Goal: Task Accomplishment & Management: Manage account settings

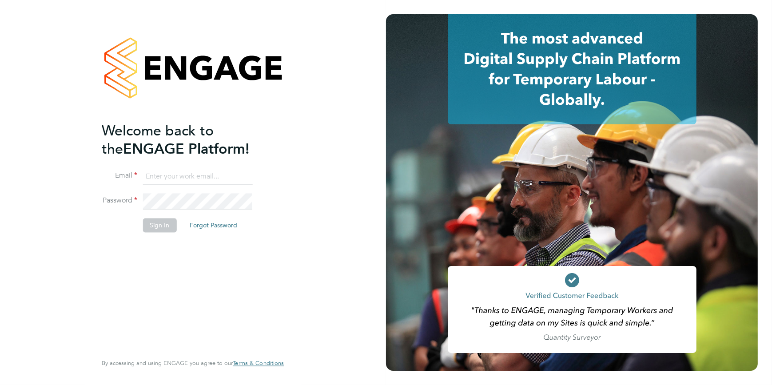
type input "codonovan@skilledcareers.co.uk"
click at [151, 221] on button "Sign In" at bounding box center [160, 225] width 34 height 14
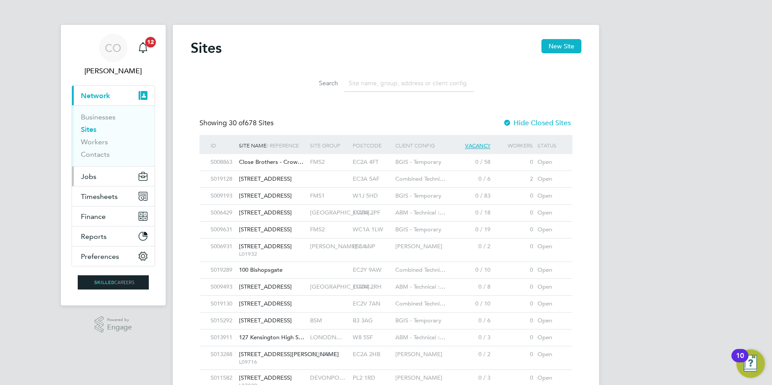
click at [93, 181] on button "Jobs" at bounding box center [113, 177] width 83 height 20
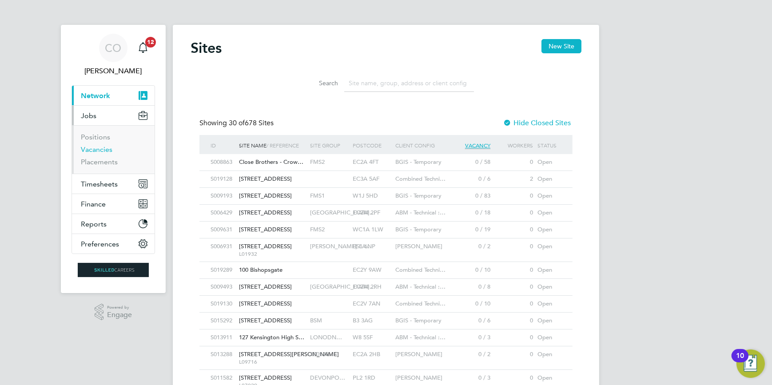
click at [94, 148] on link "Vacancies" at bounding box center [97, 149] width 32 height 8
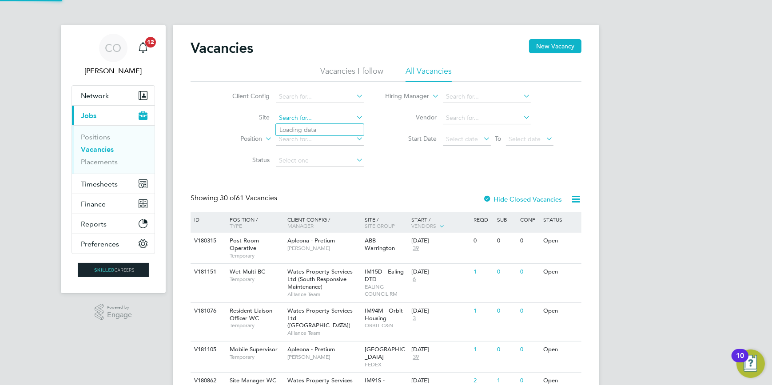
click at [297, 116] on input at bounding box center [320, 118] width 88 height 12
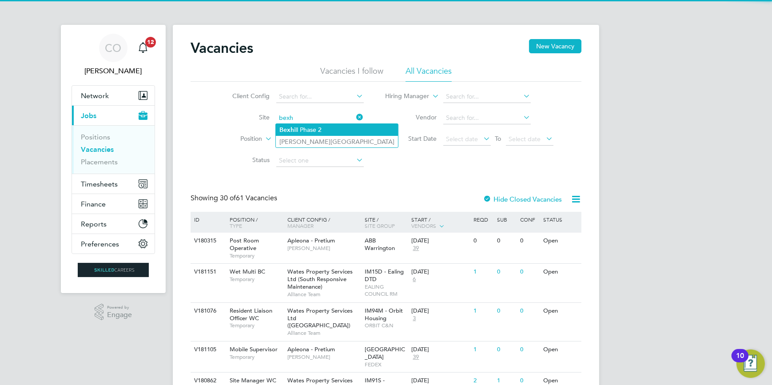
click at [308, 130] on li "Bexh ill Phase 2" at bounding box center [337, 130] width 122 height 12
type input "Bexhill Phase 2"
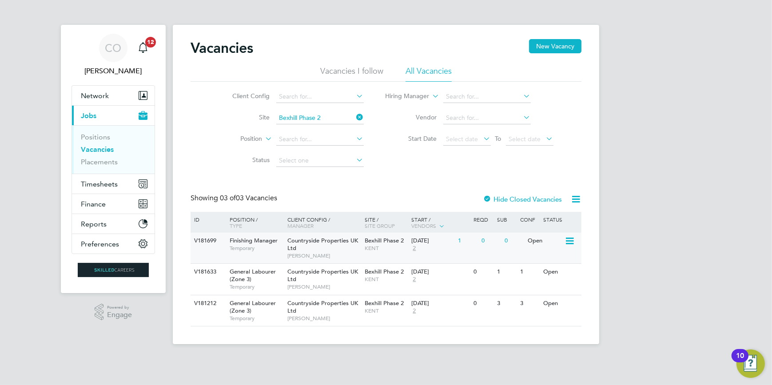
click at [209, 240] on div "V181699" at bounding box center [207, 241] width 31 height 16
click at [569, 244] on icon at bounding box center [569, 241] width 9 height 11
click at [557, 262] on li "View Details" at bounding box center [549, 262] width 52 height 12
click at [103, 184] on span "Timesheets" at bounding box center [99, 184] width 37 height 8
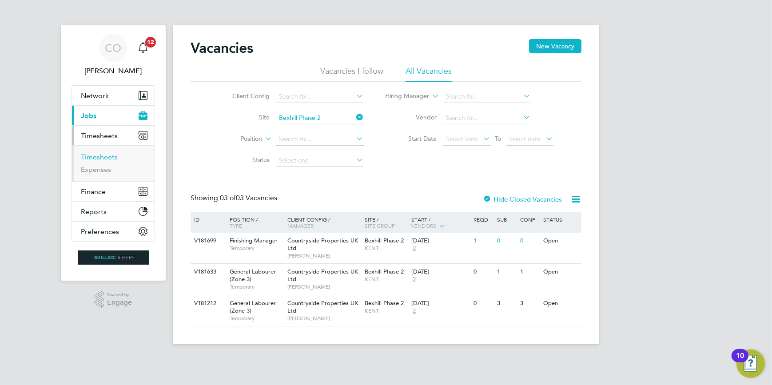
click at [108, 156] on link "Timesheets" at bounding box center [99, 157] width 37 height 8
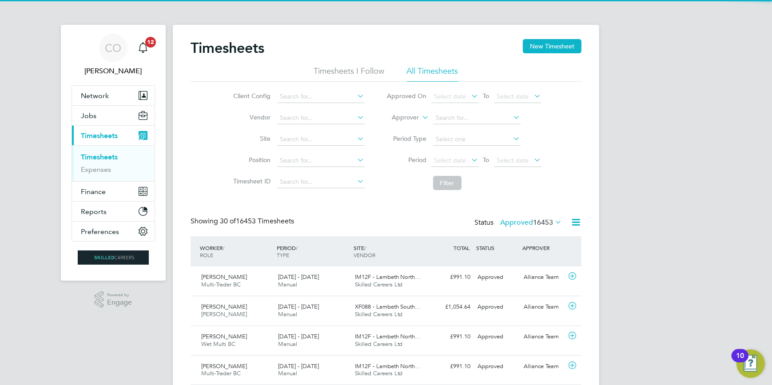
scroll to position [22, 77]
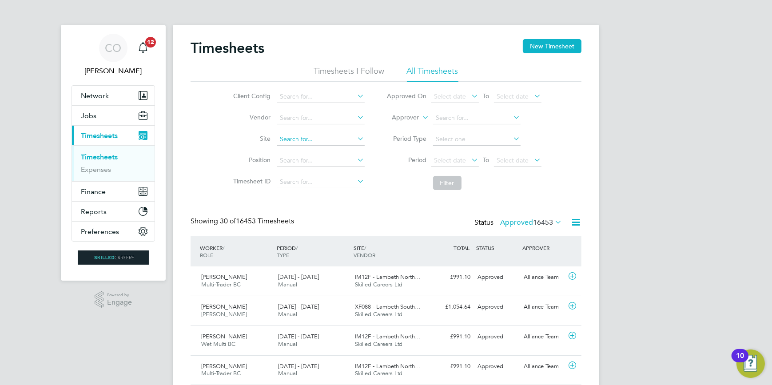
click at [313, 134] on input at bounding box center [321, 139] width 88 height 12
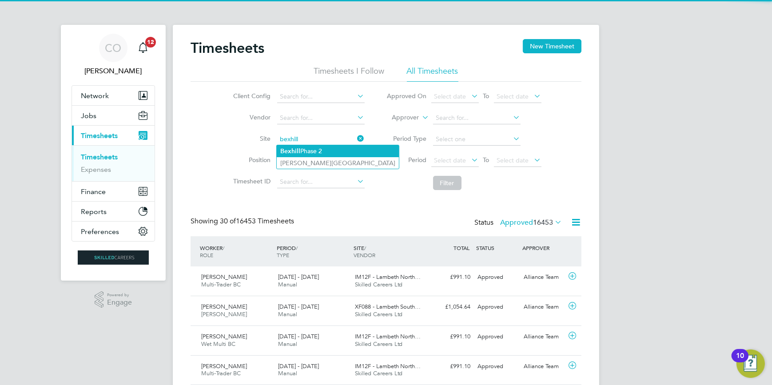
click at [311, 146] on li "Bexhill Phase 2" at bounding box center [338, 151] width 122 height 12
type input "Bexhill Phase 2"
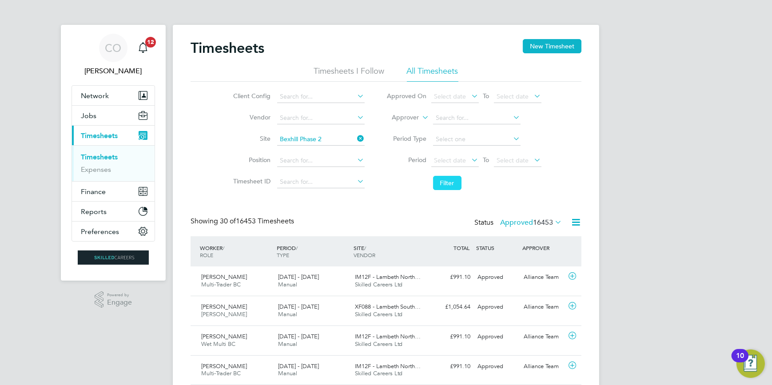
click at [450, 184] on button "Filter" at bounding box center [447, 183] width 28 height 14
click at [553, 223] on icon at bounding box center [553, 222] width 0 height 12
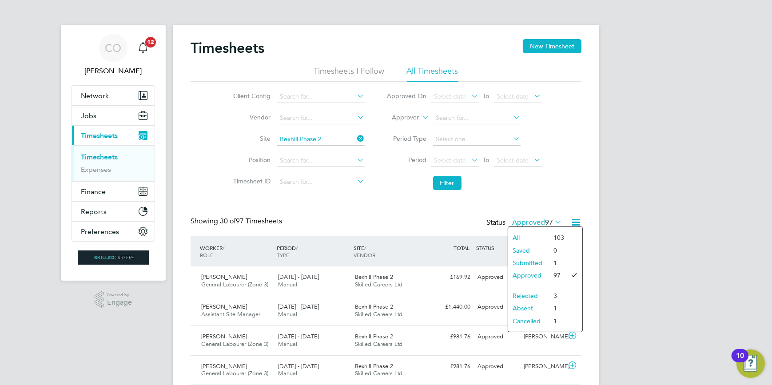
click at [550, 264] on li "1" at bounding box center [556, 263] width 15 height 12
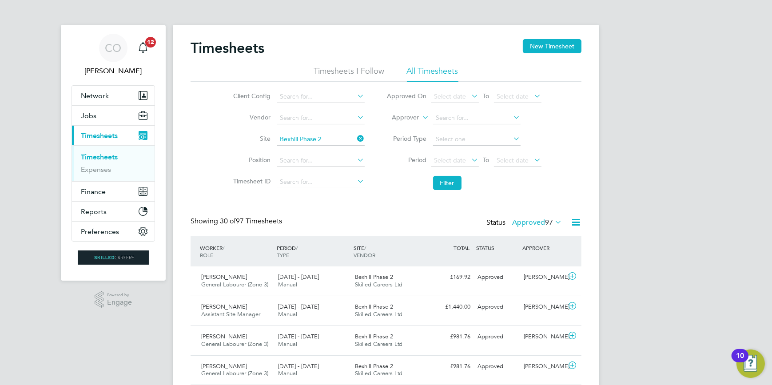
click at [553, 221] on icon at bounding box center [553, 222] width 0 height 12
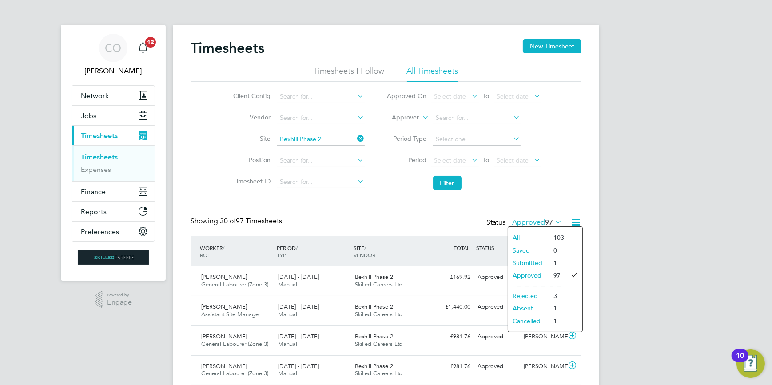
click at [533, 262] on li "Submitted" at bounding box center [528, 263] width 41 height 12
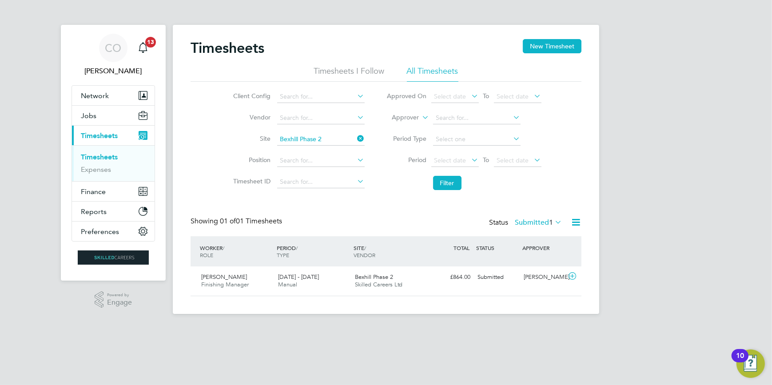
click at [553, 220] on icon at bounding box center [553, 222] width 0 height 12
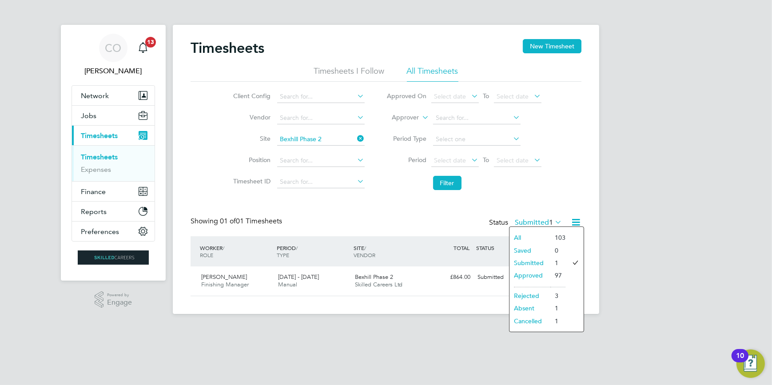
click at [541, 278] on li "Approved" at bounding box center [530, 275] width 41 height 12
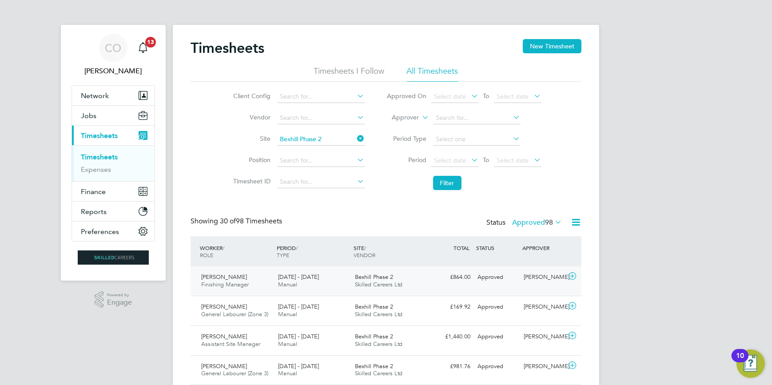
click at [574, 276] on icon at bounding box center [572, 276] width 11 height 7
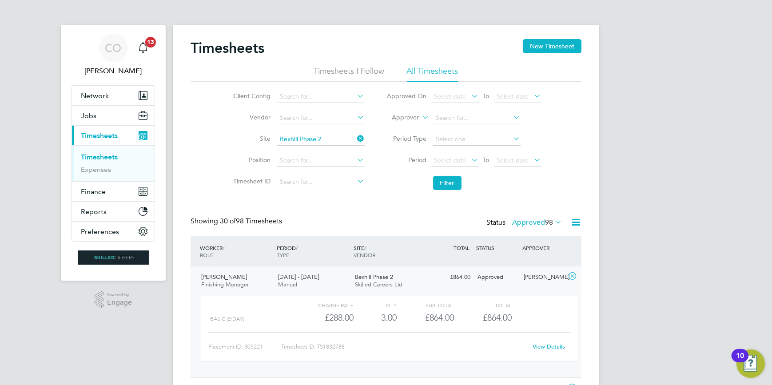
click at [554, 346] on link "View Details" at bounding box center [549, 347] width 32 height 8
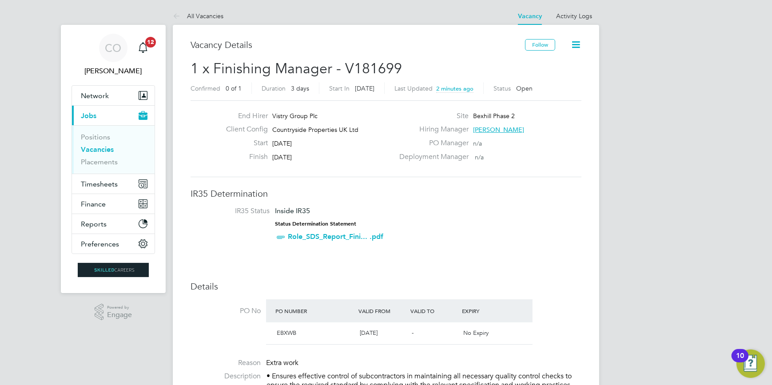
click at [582, 44] on icon at bounding box center [576, 44] width 11 height 11
click at [563, 65] on li "Edit Vacancy" at bounding box center [556, 66] width 52 height 12
click at [562, 65] on li "Edit Vacancy" at bounding box center [556, 66] width 52 height 12
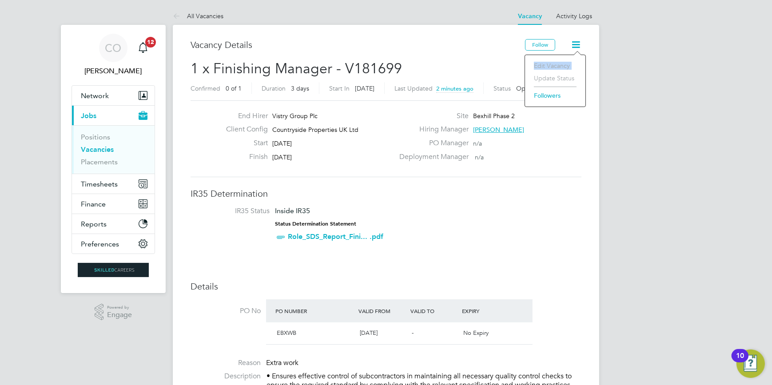
click at [562, 65] on li "Edit Vacancy" at bounding box center [556, 66] width 52 height 12
drag, startPoint x: 562, startPoint y: 65, endPoint x: 577, endPoint y: 178, distance: 113.5
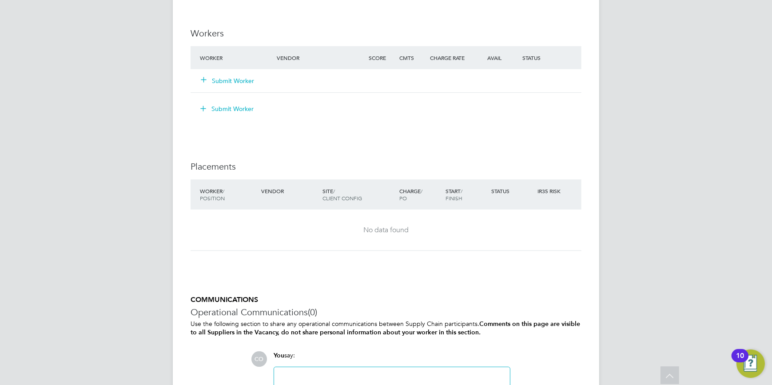
scroll to position [598, 0]
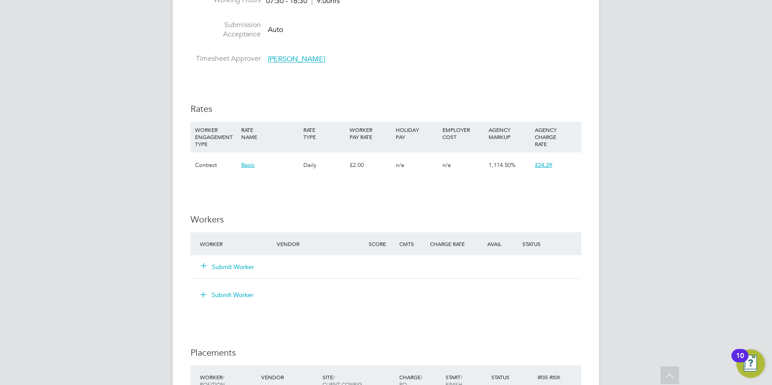
click at [221, 268] on button "Submit Worker" at bounding box center [227, 267] width 53 height 9
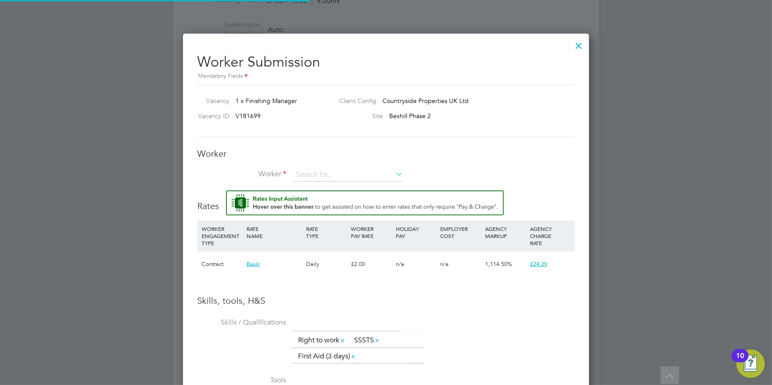
scroll to position [584, 407]
click at [337, 174] on input at bounding box center [348, 174] width 110 height 13
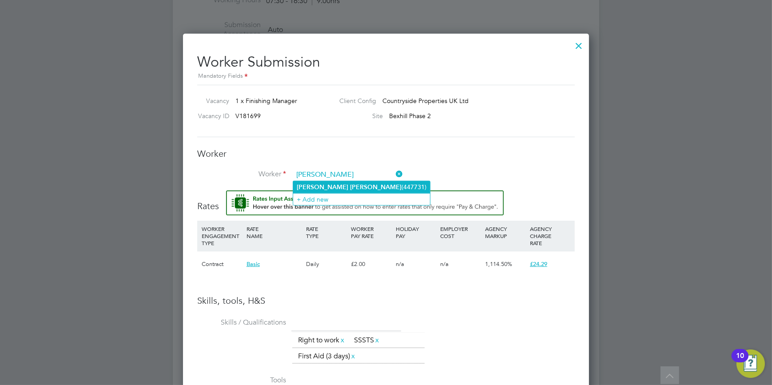
type input "Graham Parkin (447731)"
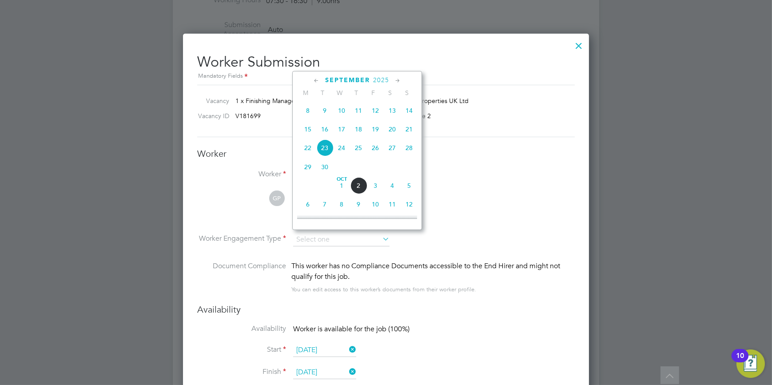
click at [324, 152] on span "23" at bounding box center [324, 148] width 17 height 17
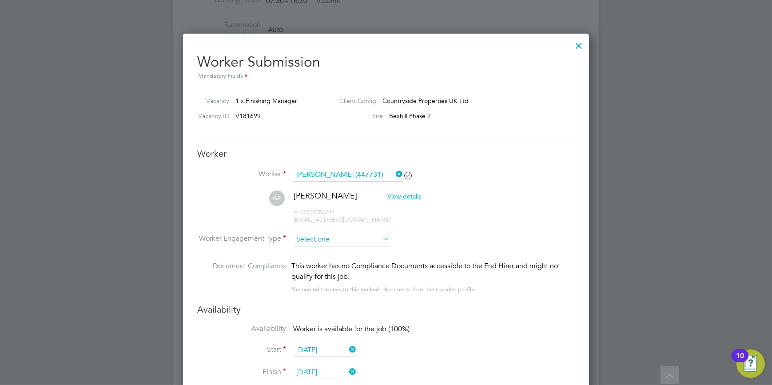
click at [307, 240] on input at bounding box center [341, 239] width 96 height 13
click at [311, 252] on li "Contract" at bounding box center [341, 251] width 97 height 12
type input "Contract"
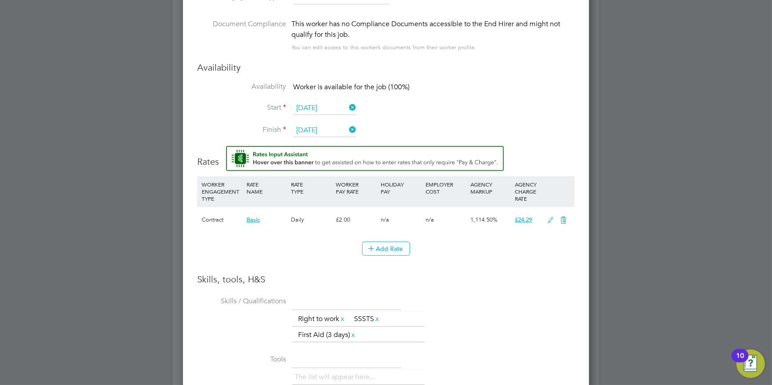
click at [548, 218] on icon at bounding box center [550, 220] width 11 height 7
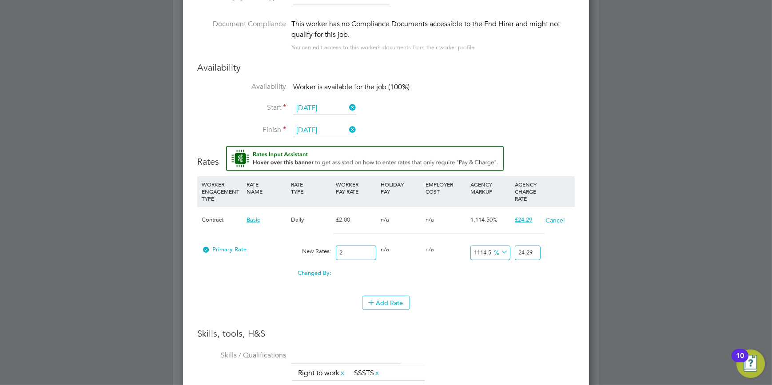
click at [357, 254] on input "2" at bounding box center [356, 253] width 40 height 15
type input "24"
type input "291.48"
type input "240"
type input "2914.8"
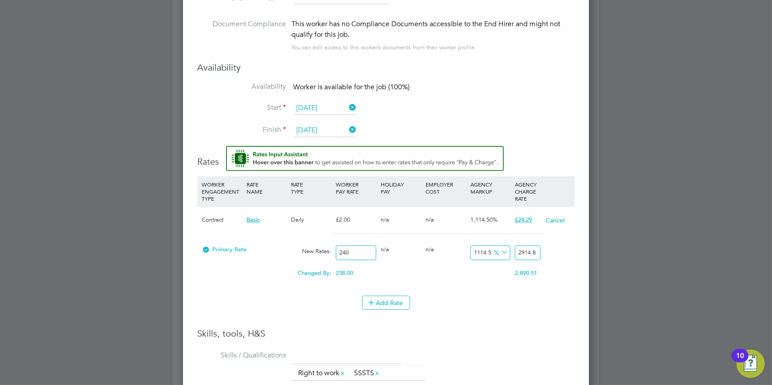
type input "240"
drag, startPoint x: 536, startPoint y: 251, endPoint x: 499, endPoint y: 249, distance: 37.4
click at [499, 249] on div "Primary Rate New Rates: 240 0 n/a 0 n/a 1114.5 2674.8 % 2914.8" at bounding box center [386, 253] width 378 height 24
type input "-99.16666666666667"
type input "2"
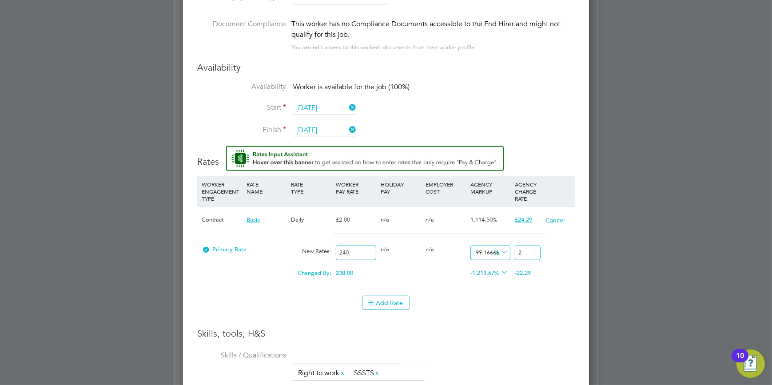
type input "-88.33333333333333"
type input "28"
type input "20"
type input "288"
click at [552, 311] on li "Add Rate" at bounding box center [386, 307] width 378 height 23
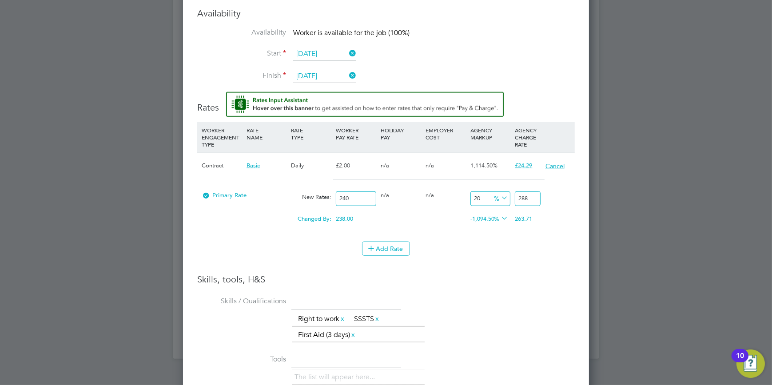
click at [551, 165] on button "Cancel" at bounding box center [555, 166] width 20 height 9
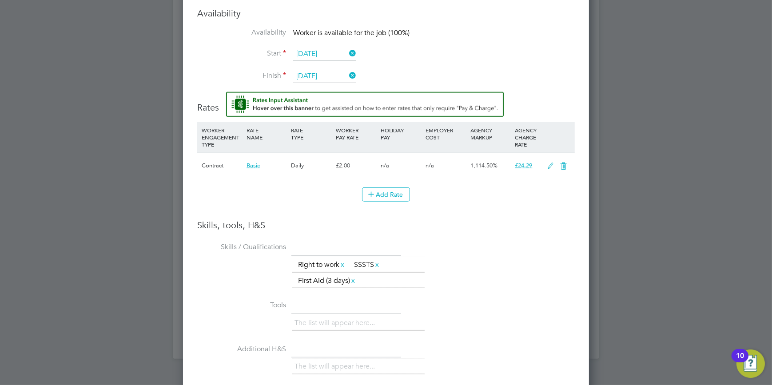
scroll to position [804, 407]
click at [561, 164] on icon at bounding box center [563, 166] width 11 height 7
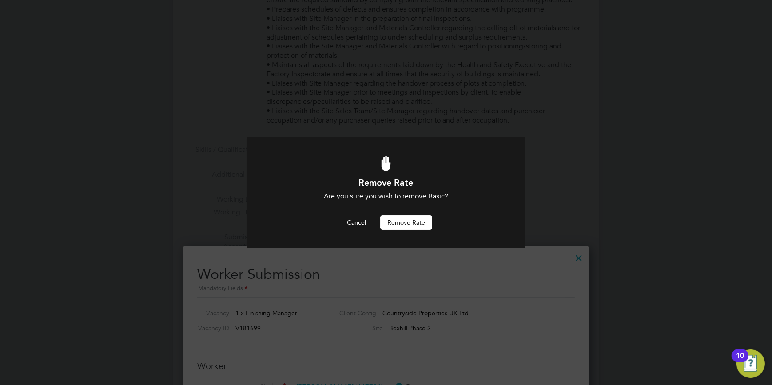
scroll to position [0, 0]
click at [416, 220] on button "Remove rate" at bounding box center [406, 223] width 52 height 14
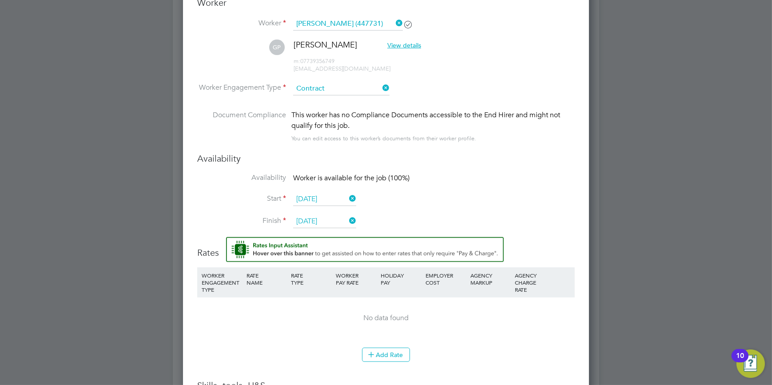
scroll to position [870, 0]
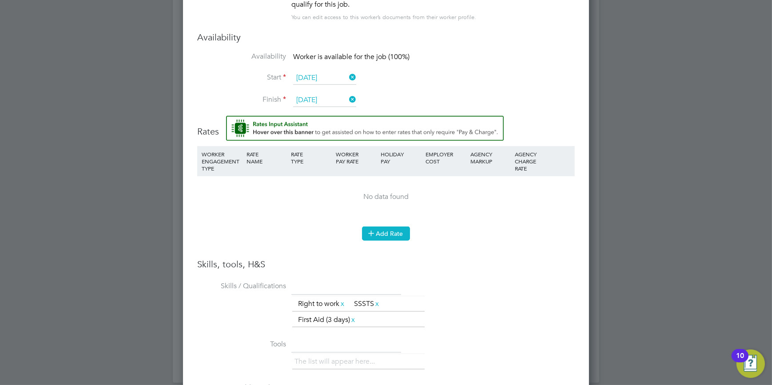
click at [384, 227] on button "Add Rate" at bounding box center [386, 234] width 48 height 14
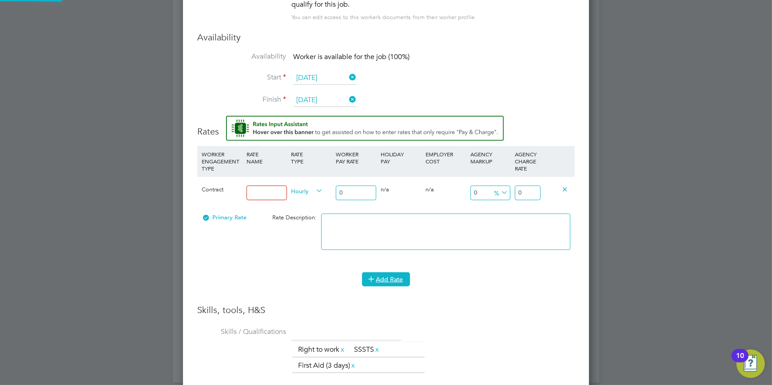
scroll to position [865, 407]
click at [249, 193] on input at bounding box center [267, 193] width 40 height 15
click at [355, 193] on input "0" at bounding box center [356, 193] width 40 height 15
click at [315, 189] on icon at bounding box center [315, 191] width 0 height 12
click at [309, 213] on li "DAILY" at bounding box center [307, 210] width 39 height 11
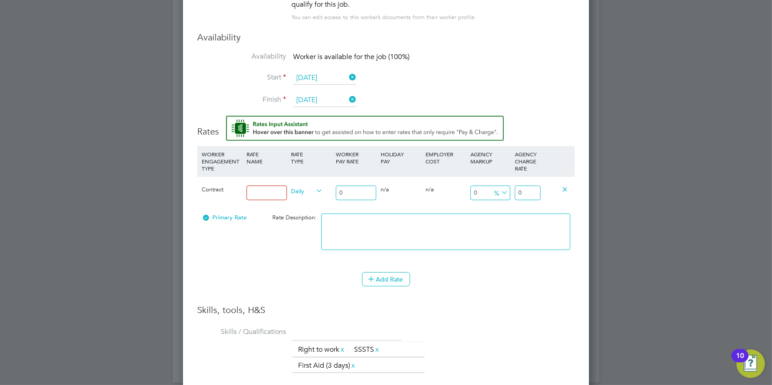
click at [347, 191] on input "0" at bounding box center [356, 193] width 40 height 15
type input "2"
type input "24"
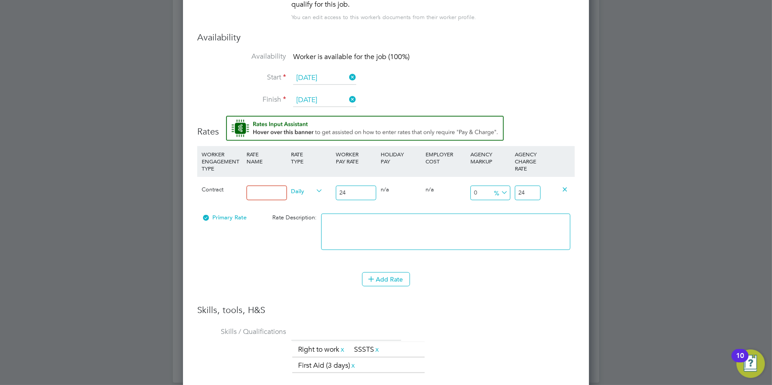
type input "240"
click at [537, 190] on input "240" at bounding box center [527, 193] width 25 height 15
type input "-90"
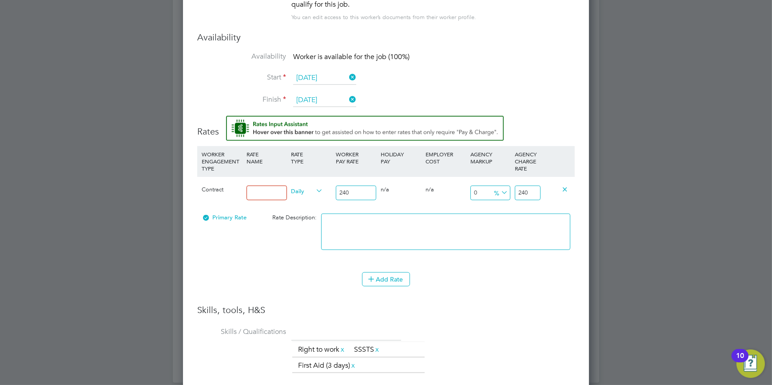
type input "24"
type input "-99.16666666666667"
type input "2"
type input "-88.33333333333333"
type input "28"
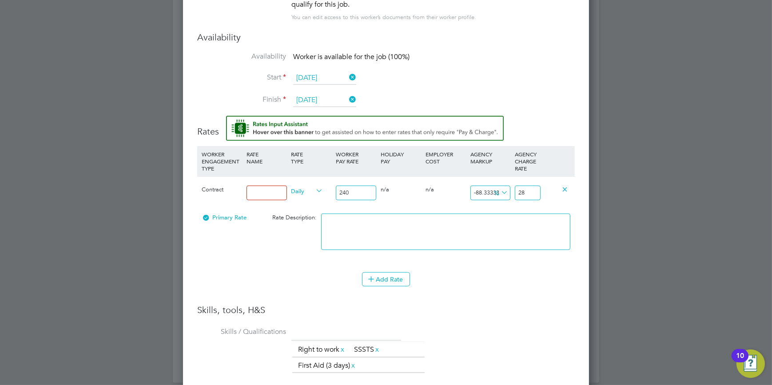
type input "20"
type input "288"
click at [264, 187] on input at bounding box center [267, 193] width 40 height 15
click at [241, 215] on span "Primary Rate" at bounding box center [224, 218] width 45 height 8
click at [270, 193] on input at bounding box center [267, 193] width 40 height 15
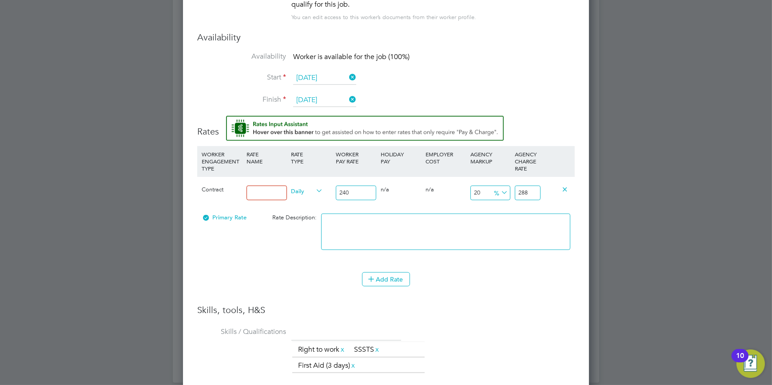
click at [234, 272] on div "Add Rate" at bounding box center [386, 279] width 378 height 14
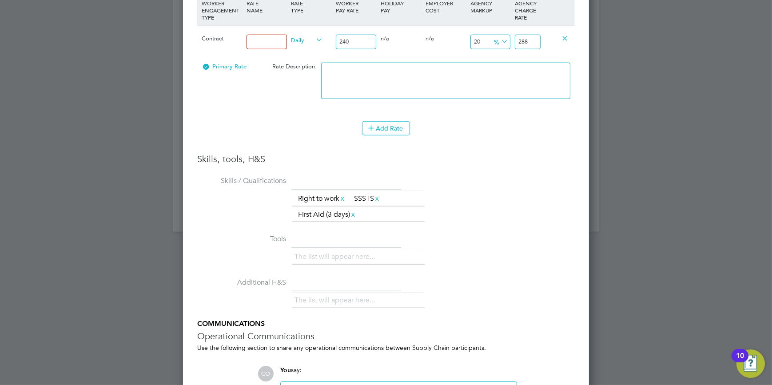
scroll to position [1111, 0]
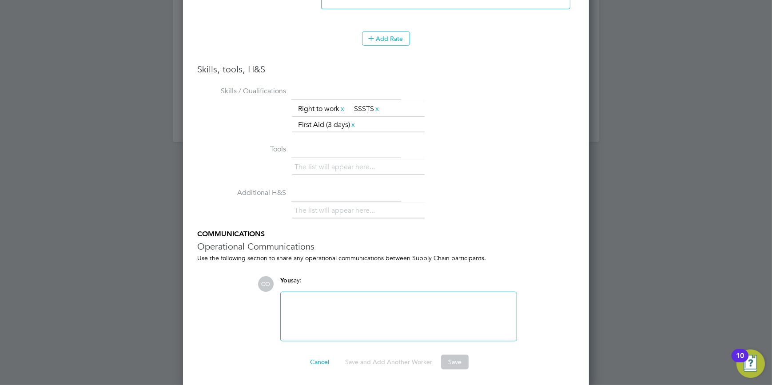
click at [351, 316] on div at bounding box center [398, 317] width 225 height 38
click at [458, 364] on button "Save" at bounding box center [455, 362] width 28 height 14
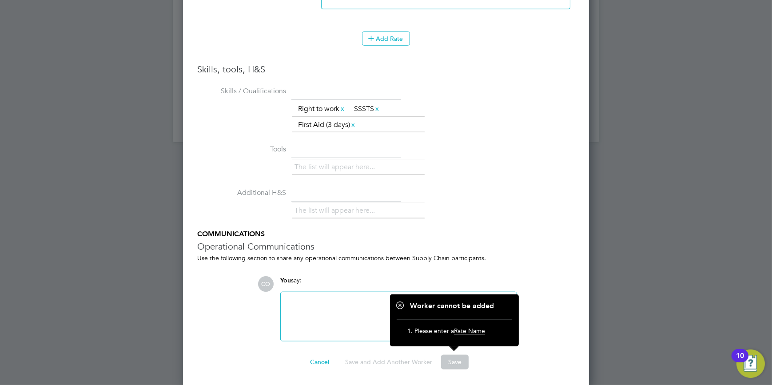
click at [471, 329] on span "Rate Name" at bounding box center [469, 331] width 31 height 8
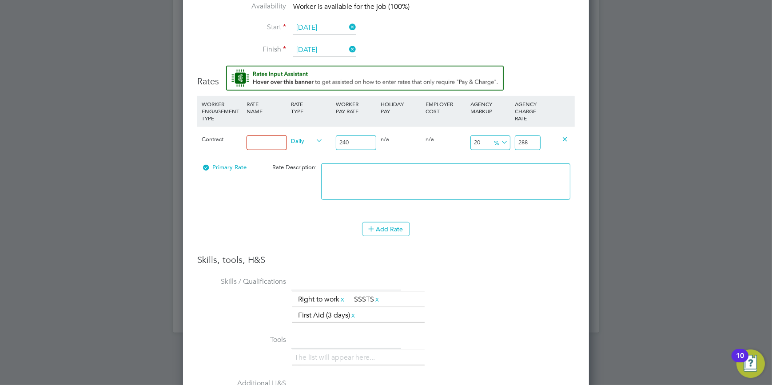
scroll to position [909, 0]
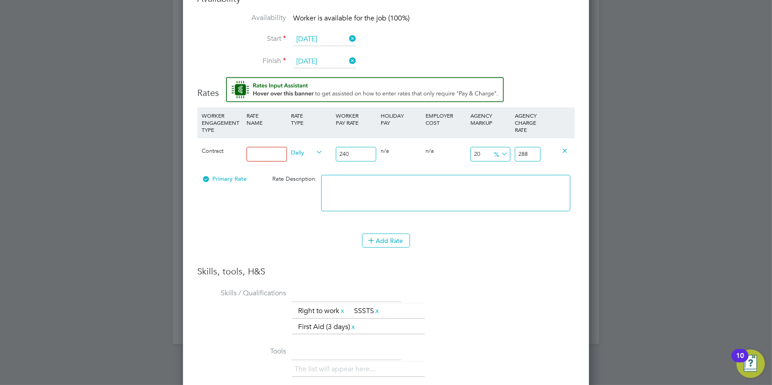
click at [264, 151] on input at bounding box center [267, 154] width 40 height 15
type input "BASIC"
click at [463, 248] on li "Add Rate" at bounding box center [386, 245] width 378 height 23
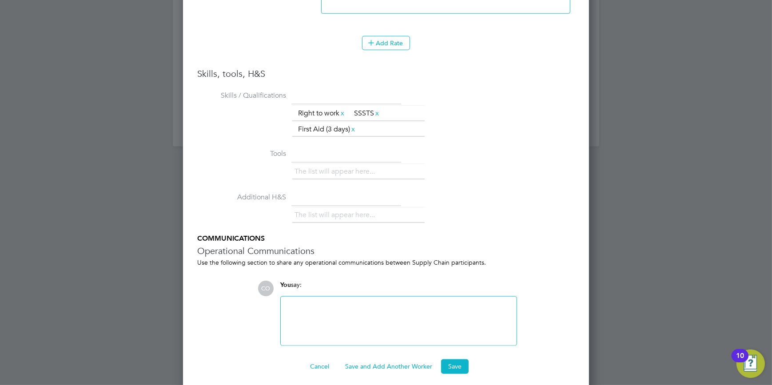
scroll to position [1111, 0]
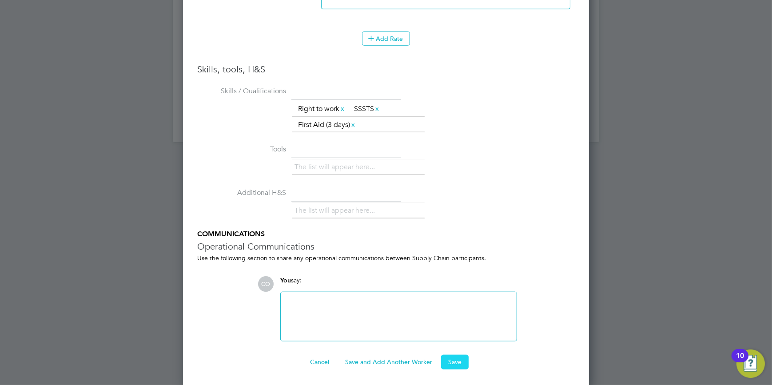
click at [458, 361] on button "Save" at bounding box center [455, 362] width 28 height 14
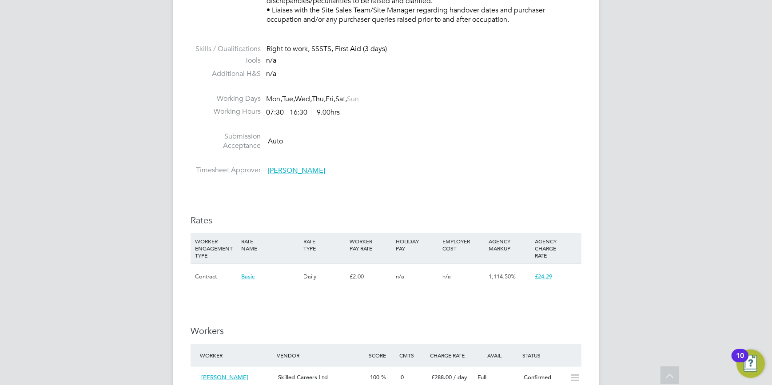
scroll to position [565, 0]
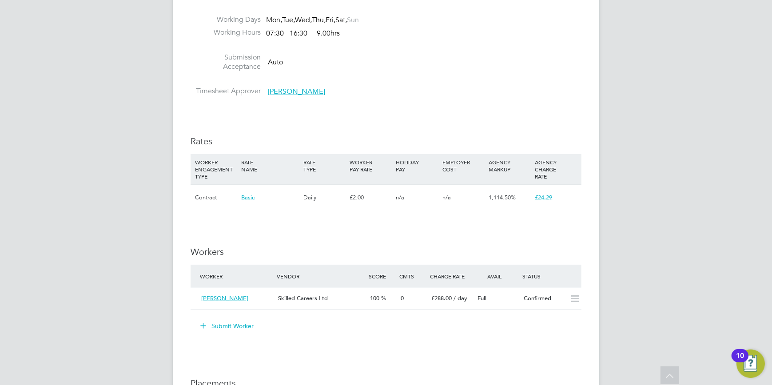
click at [204, 190] on div "Contract" at bounding box center [216, 198] width 46 height 26
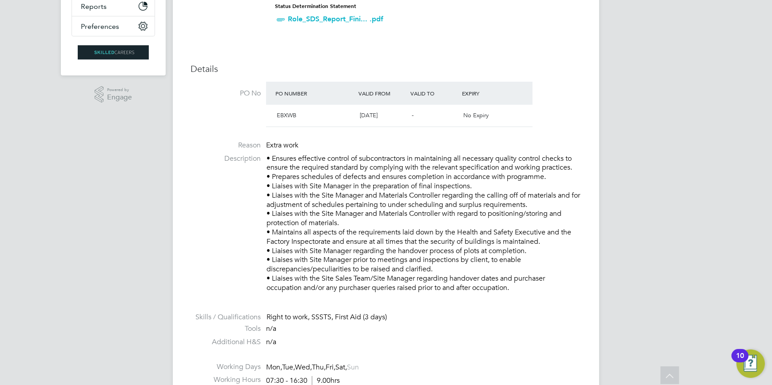
scroll to position [0, 0]
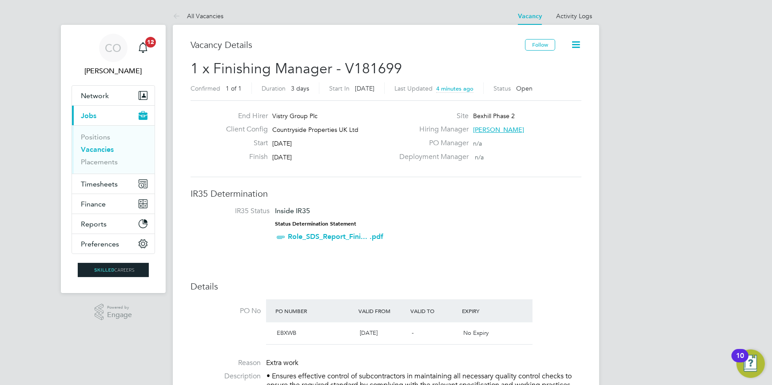
click at [573, 45] on icon at bounding box center [576, 44] width 11 height 11
click at [546, 65] on li "Edit Vacancy" at bounding box center [556, 66] width 52 height 12
drag, startPoint x: 546, startPoint y: 65, endPoint x: 507, endPoint y: 242, distance: 180.7
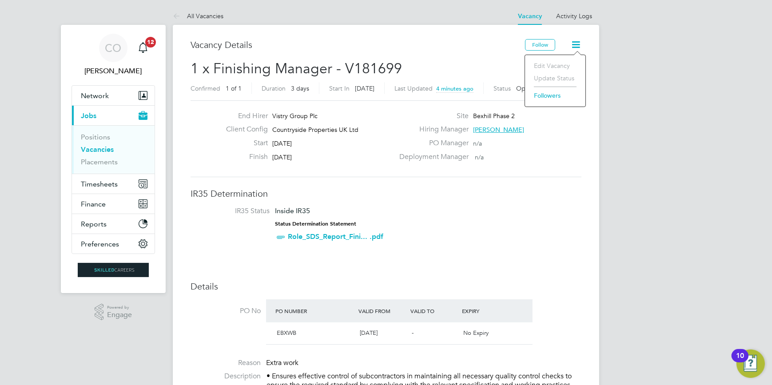
click at [507, 242] on li "IR35 Status Inside IR35 Status Determination Statement Role_SDS_Report_Fini... …" at bounding box center [386, 226] width 373 height 39
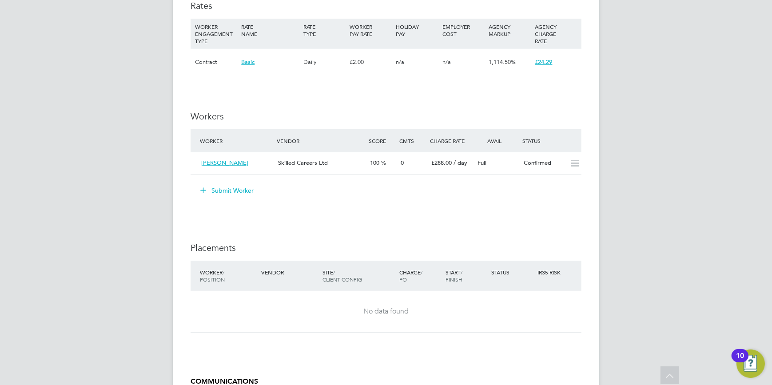
scroll to position [646, 0]
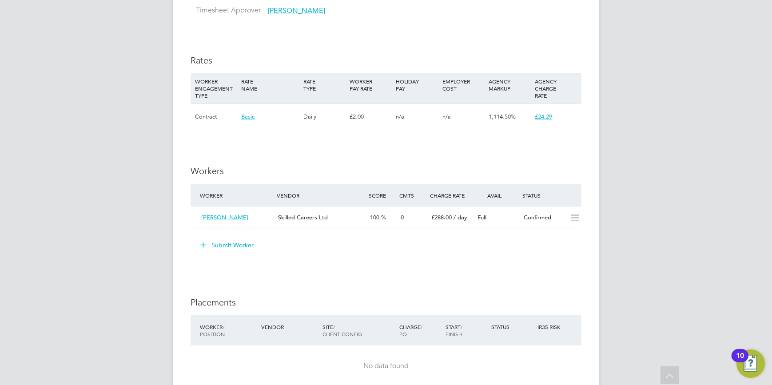
click at [243, 114] on span "Basic" at bounding box center [247, 117] width 13 height 8
click at [247, 116] on span "Basic" at bounding box center [247, 117] width 13 height 8
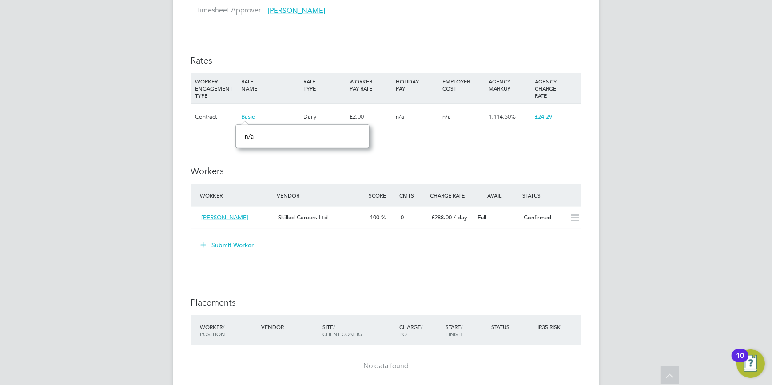
click at [247, 116] on span "Basic" at bounding box center [247, 117] width 13 height 8
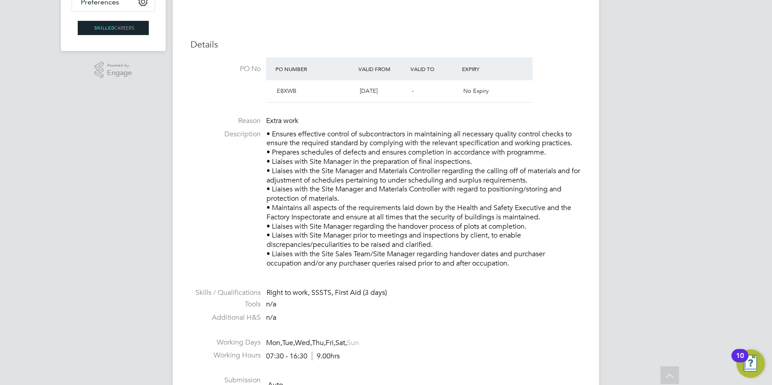
scroll to position [0, 0]
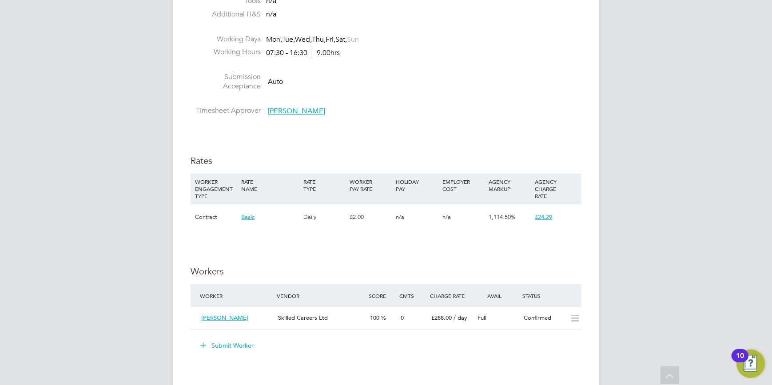
scroll to position [565, 0]
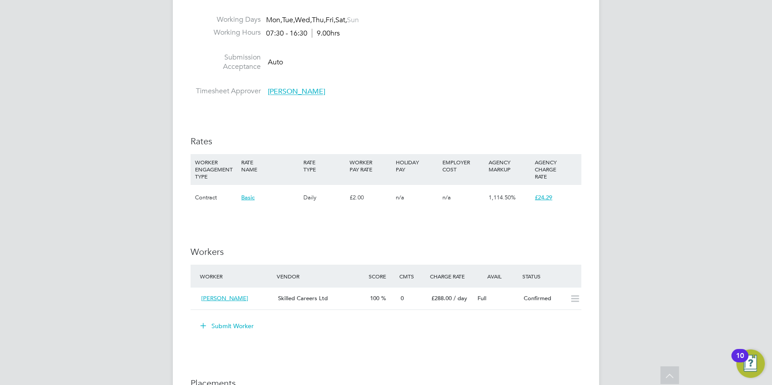
click at [251, 197] on span "Basic" at bounding box center [247, 198] width 13 height 8
click at [325, 199] on div "Daily" at bounding box center [324, 198] width 46 height 26
click at [354, 194] on div "£2.00" at bounding box center [371, 198] width 46 height 26
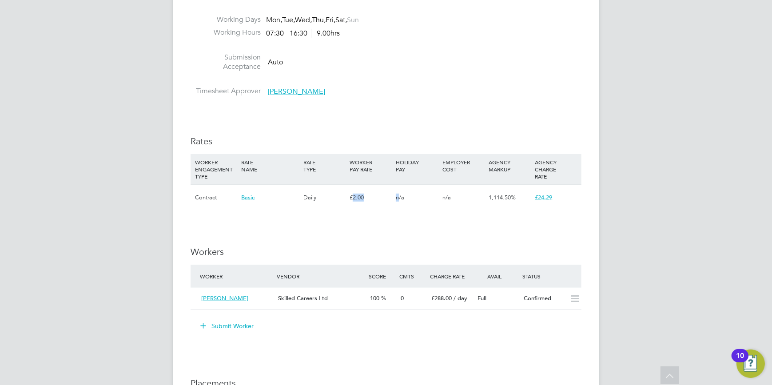
click at [354, 194] on div "£2.00" at bounding box center [371, 198] width 46 height 26
drag, startPoint x: 354, startPoint y: 194, endPoint x: 563, endPoint y: 191, distance: 208.9
click at [564, 189] on div "£24.29" at bounding box center [556, 198] width 46 height 26
click at [566, 203] on div "£24.29" at bounding box center [556, 198] width 46 height 26
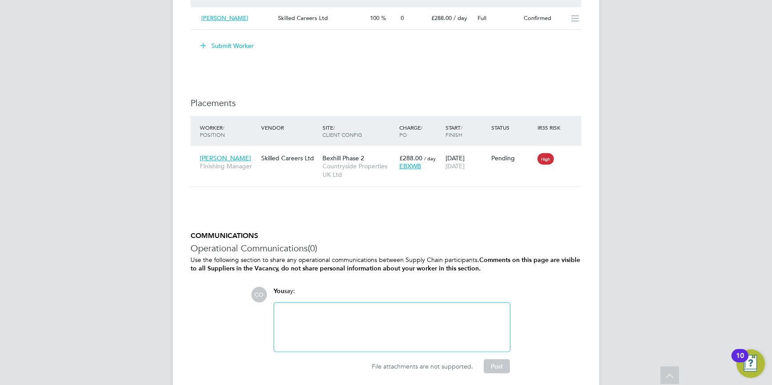
scroll to position [878, 0]
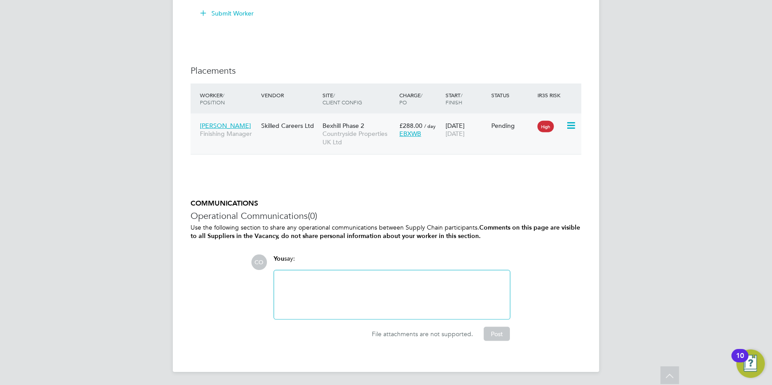
click at [549, 125] on span "High" at bounding box center [546, 127] width 16 height 12
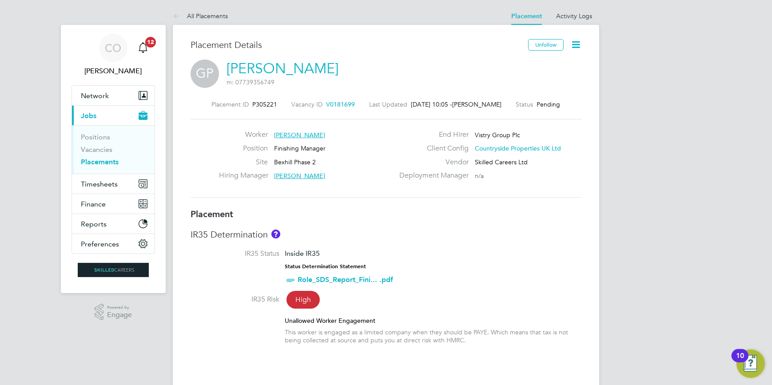
click at [577, 39] on icon at bounding box center [576, 44] width 11 height 11
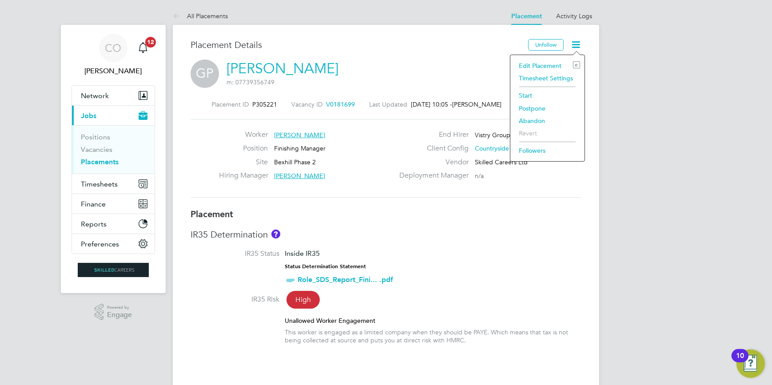
click at [530, 94] on li "Start" at bounding box center [547, 95] width 65 height 12
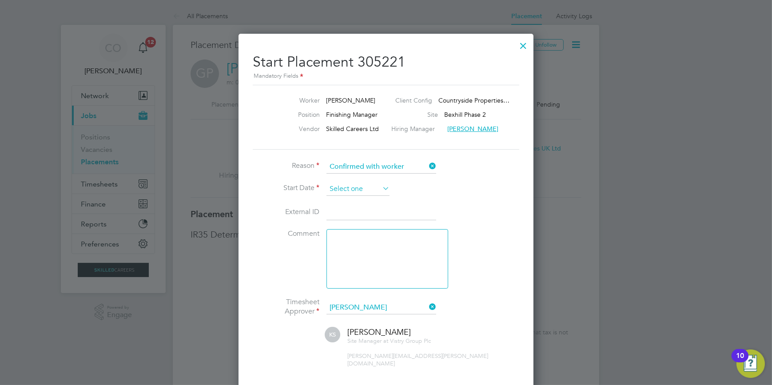
click at [370, 188] on input at bounding box center [358, 189] width 63 height 13
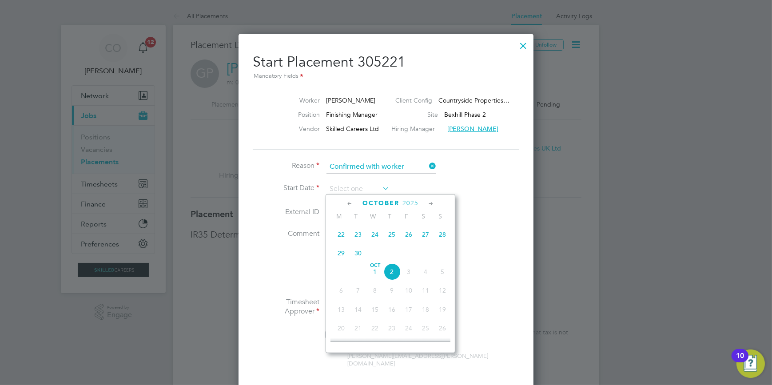
click at [356, 237] on span "23" at bounding box center [358, 234] width 17 height 17
type input "23 Sep 2025"
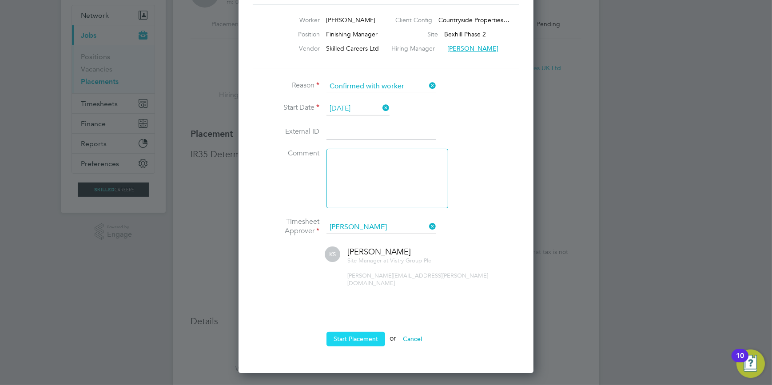
click at [362, 334] on button "Start Placement" at bounding box center [356, 339] width 59 height 14
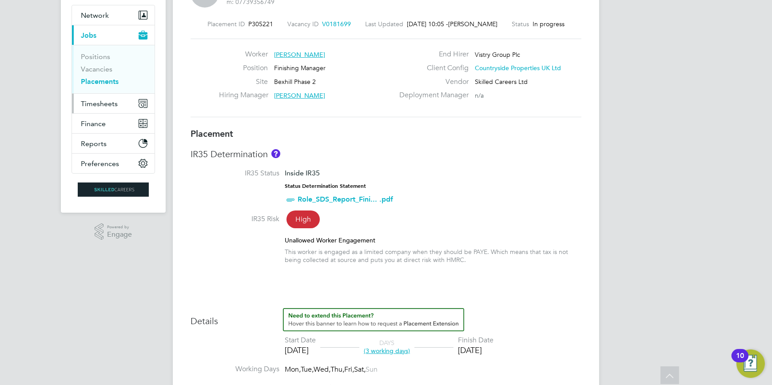
click at [113, 106] on span "Timesheets" at bounding box center [99, 104] width 37 height 8
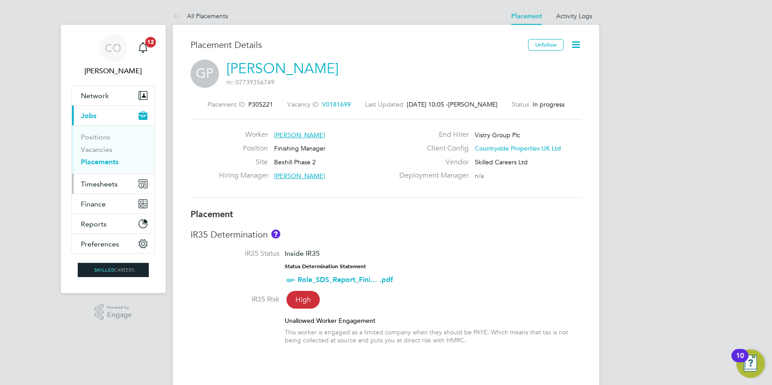
click at [91, 185] on span "Timesheets" at bounding box center [99, 184] width 37 height 8
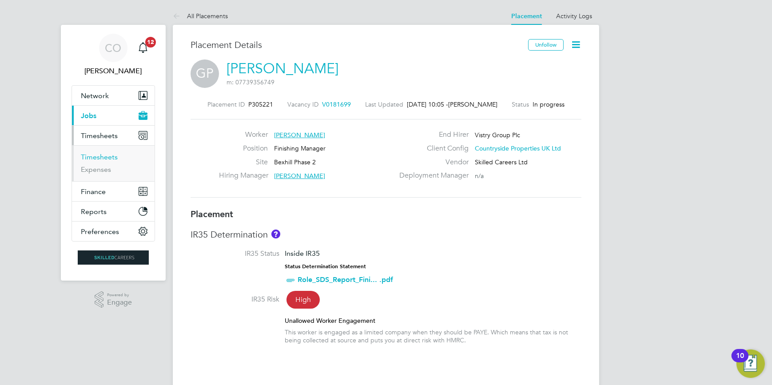
click at [93, 157] on link "Timesheets" at bounding box center [99, 157] width 37 height 8
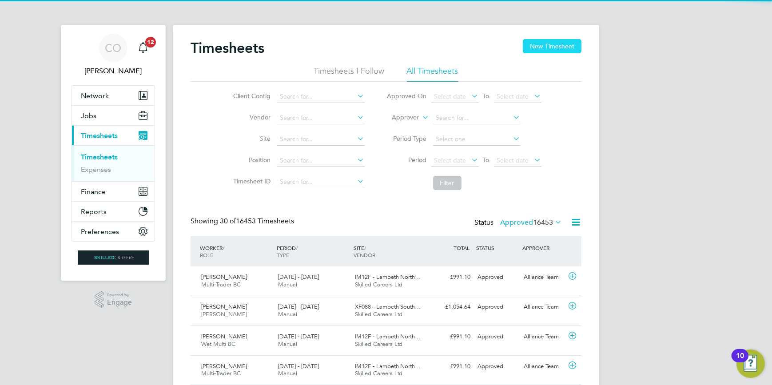
click at [558, 43] on button "New Timesheet" at bounding box center [552, 46] width 59 height 14
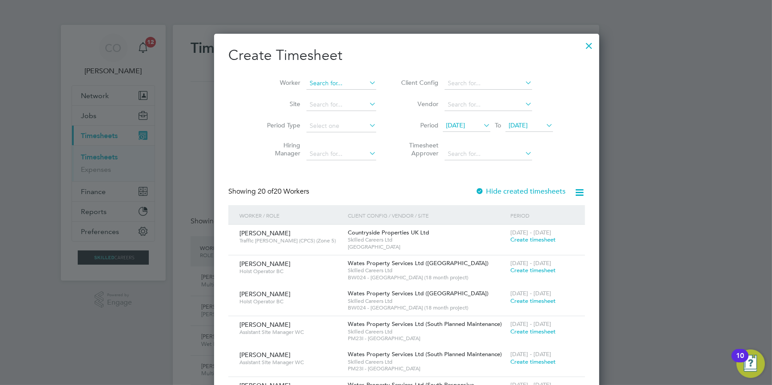
click at [308, 84] on input at bounding box center [342, 83] width 70 height 12
type input "Graham Parkin"
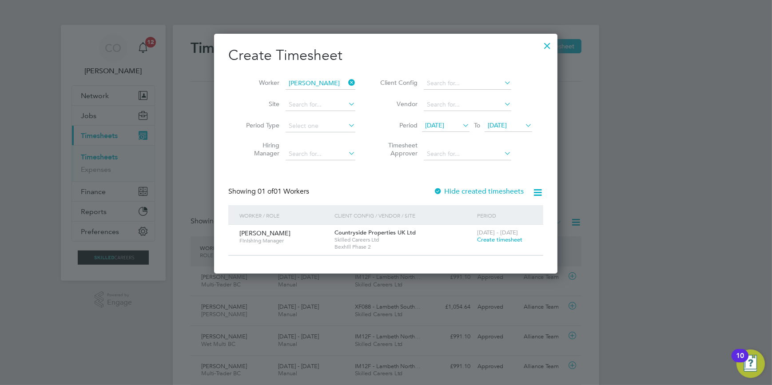
click at [500, 242] on span "Create timesheet" at bounding box center [499, 240] width 45 height 8
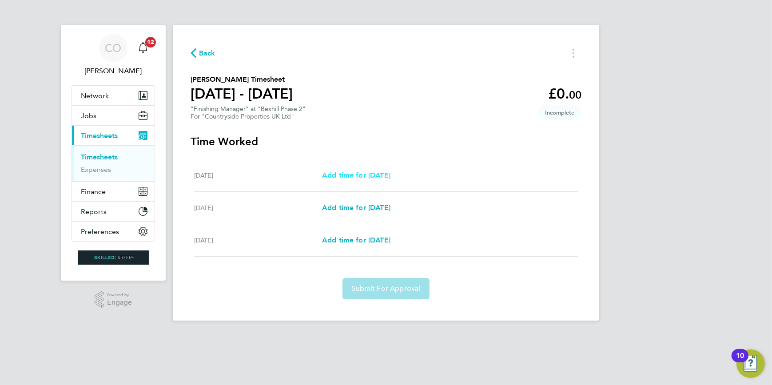
click at [390, 181] on div "Tue 23 Sep Add time for Tue 23 Sep Add time for Tue 23 Sep" at bounding box center [386, 176] width 384 height 32
drag, startPoint x: 390, startPoint y: 181, endPoint x: 370, endPoint y: 181, distance: 19.6
click at [370, 181] on div "Tue 23 Sep Add time for Tue 23 Sep Add time for Tue 23 Sep" at bounding box center [386, 176] width 384 height 32
click at [373, 175] on span "Add time for Tue 23 Sep" at bounding box center [356, 175] width 68 height 8
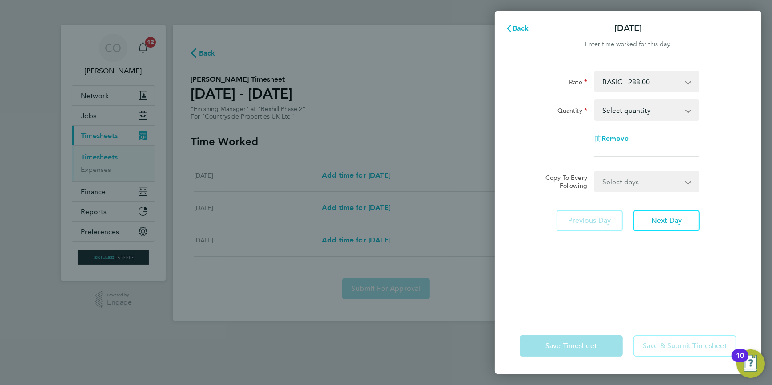
click at [632, 109] on select "Select quantity 0.5 1" at bounding box center [642, 110] width 92 height 20
select select "1"
click at [596, 100] on select "Select quantity 0.5 1" at bounding box center [642, 110] width 92 height 20
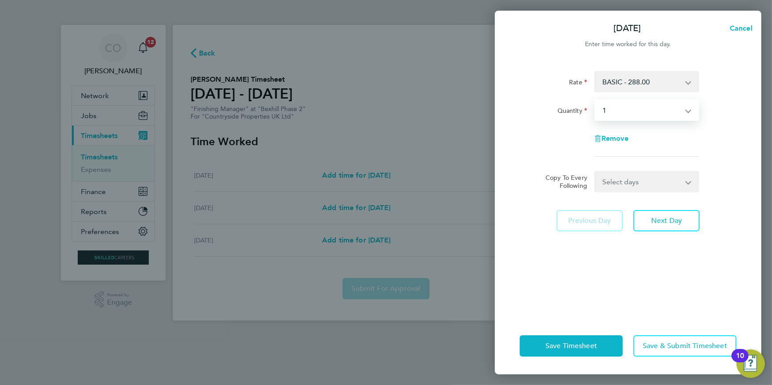
click at [621, 185] on select "Select days Day Wednesday Thursday" at bounding box center [642, 182] width 93 height 20
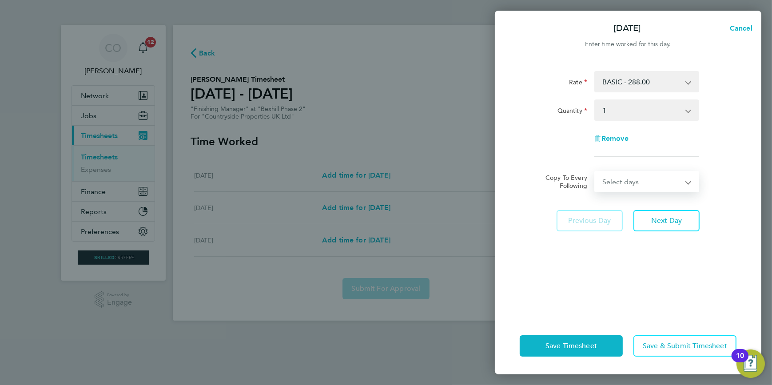
select select "THU"
click at [596, 172] on select "Select days Day Wednesday Thursday" at bounding box center [642, 182] width 93 height 20
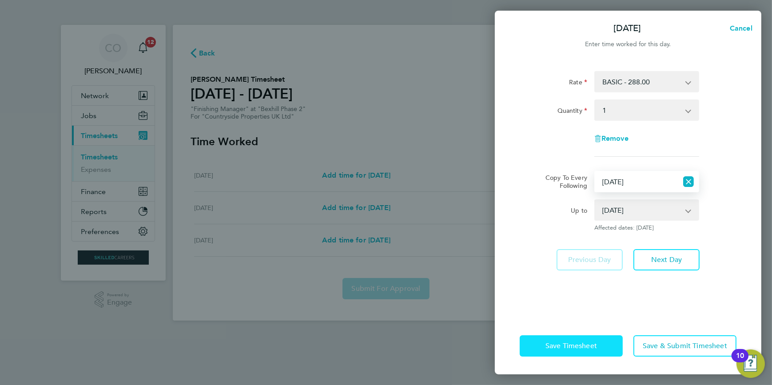
click at [565, 348] on span "Save Timesheet" at bounding box center [572, 346] width 52 height 9
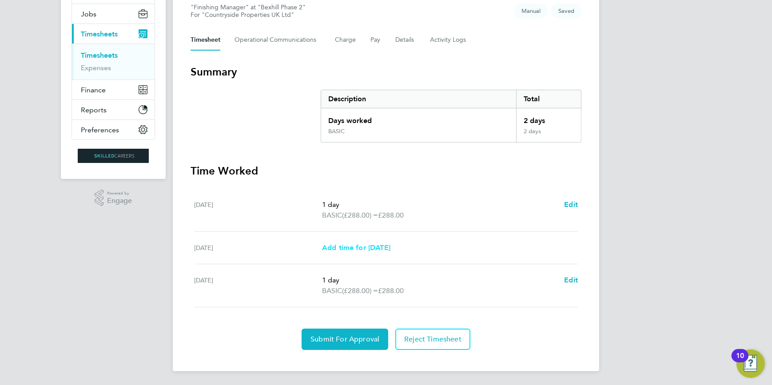
click at [366, 247] on span "Add time for Wed 24 Sep" at bounding box center [356, 248] width 68 height 8
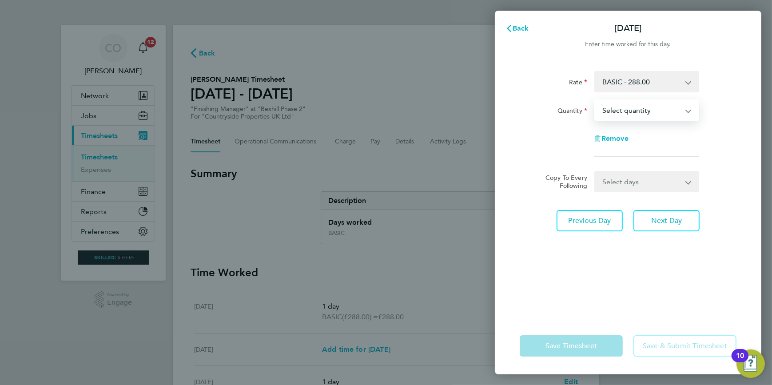
click at [620, 110] on select "Select quantity 0.5 1" at bounding box center [642, 110] width 92 height 20
select select "1"
click at [596, 100] on select "Select quantity 0.5 1" at bounding box center [642, 110] width 92 height 20
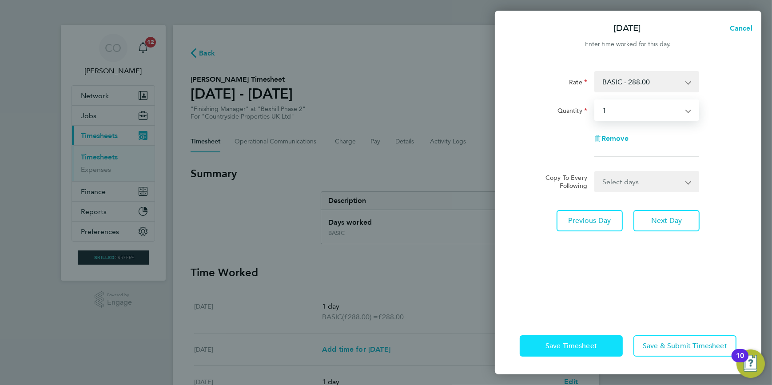
click at [586, 344] on span "Save Timesheet" at bounding box center [572, 346] width 52 height 9
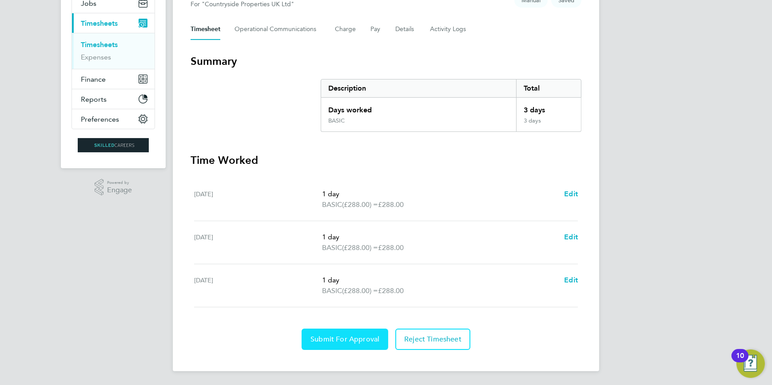
click at [329, 337] on span "Submit For Approval" at bounding box center [345, 339] width 69 height 9
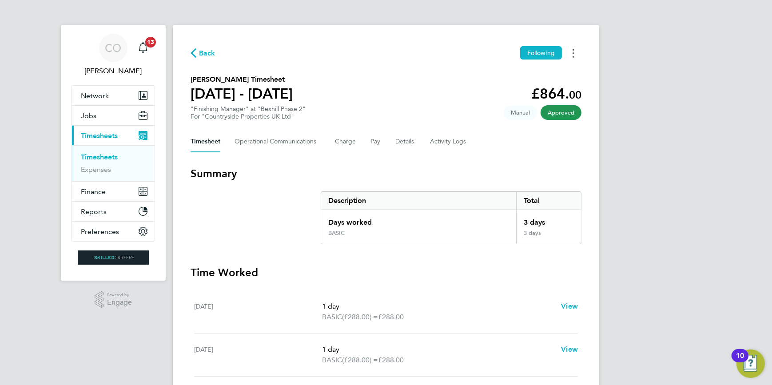
click at [570, 54] on button "Timesheets Menu" at bounding box center [574, 53] width 16 height 14
click at [528, 71] on link "Download timesheet" at bounding box center [528, 73] width 107 height 18
